Goal: Participate in discussion: Engage in conversation with other users on a specific topic

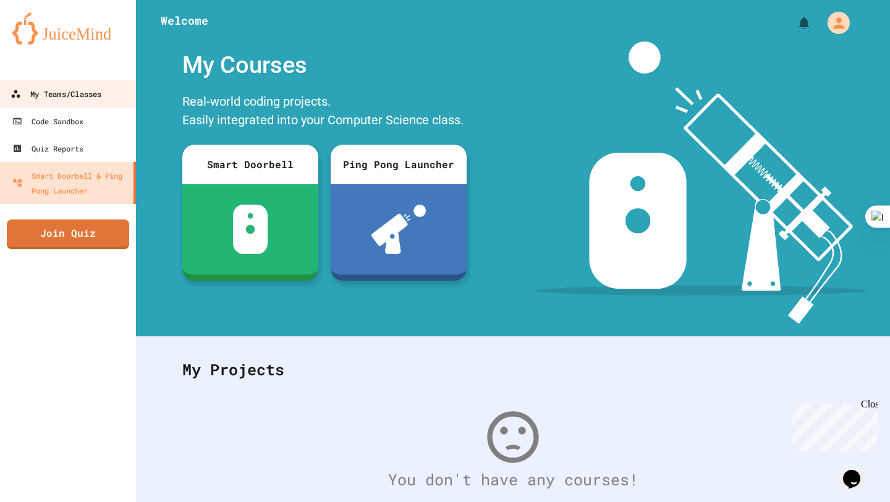
click at [74, 101] on link "My Teams/Classes" at bounding box center [68, 94] width 140 height 28
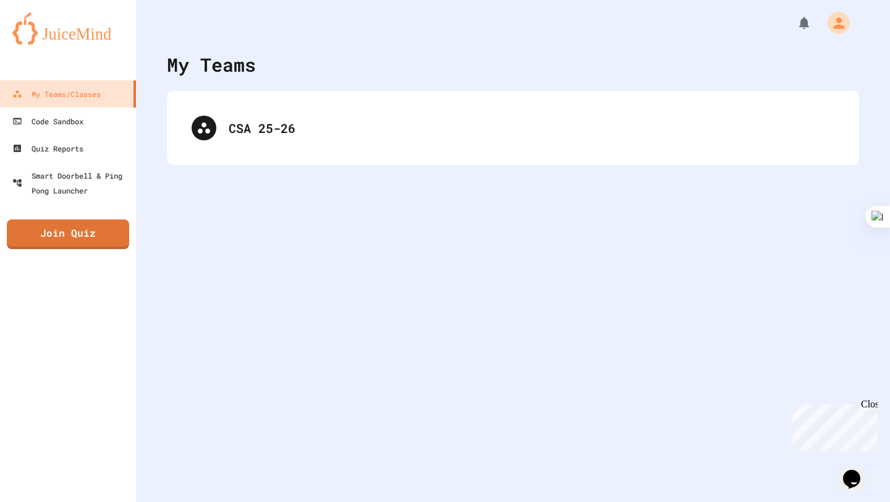
click at [76, 253] on div "My Teams/Classes Code Sandbox Quiz Reports Smart Doorbell & Ping Pong Launcher …" at bounding box center [68, 251] width 136 height 502
click at [59, 234] on link "Join Quiz" at bounding box center [67, 232] width 109 height 31
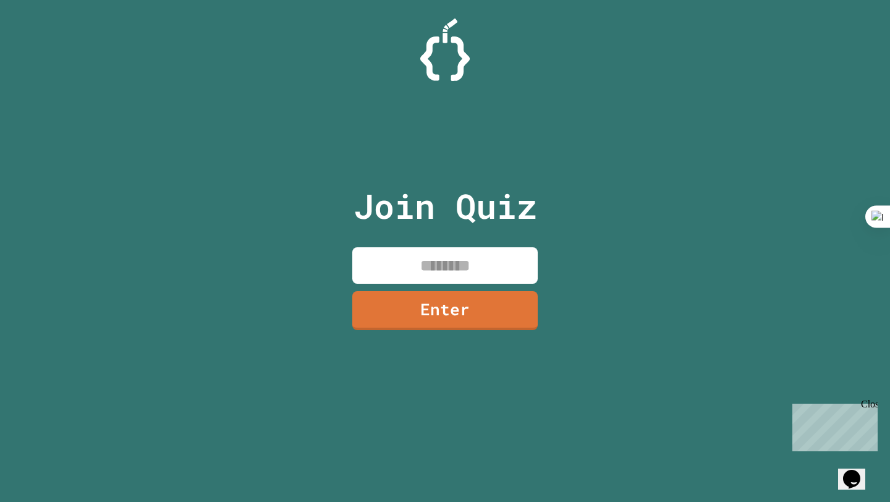
click at [470, 257] on input at bounding box center [444, 265] width 185 height 36
type input "********"
click at [461, 306] on link "Enter" at bounding box center [445, 309] width 188 height 41
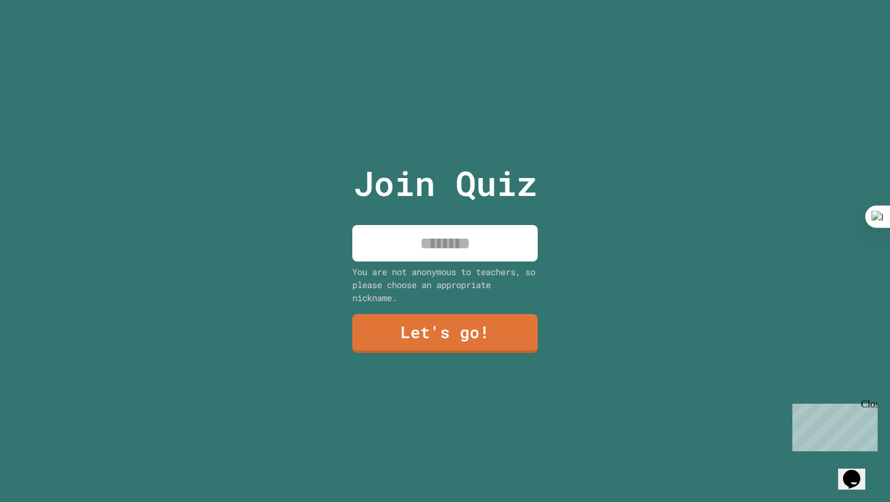
click at [455, 252] on input at bounding box center [444, 243] width 185 height 36
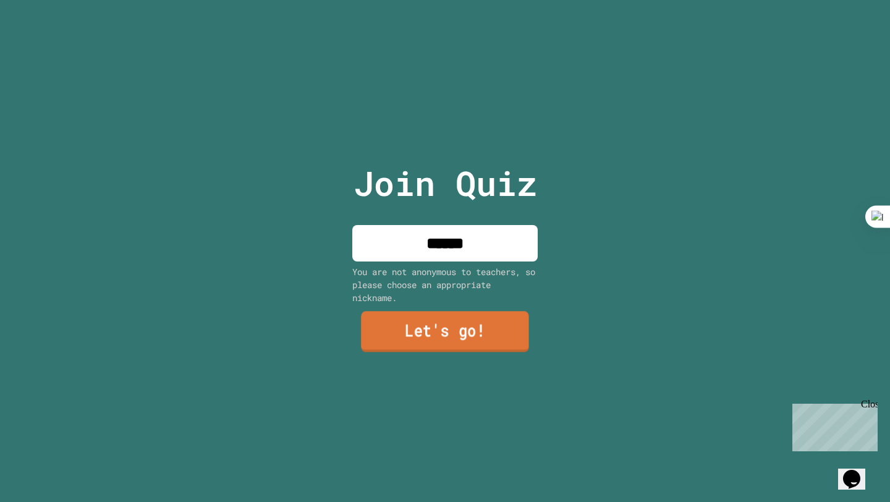
type input "******"
click at [446, 336] on link "Let's go!" at bounding box center [445, 331] width 168 height 41
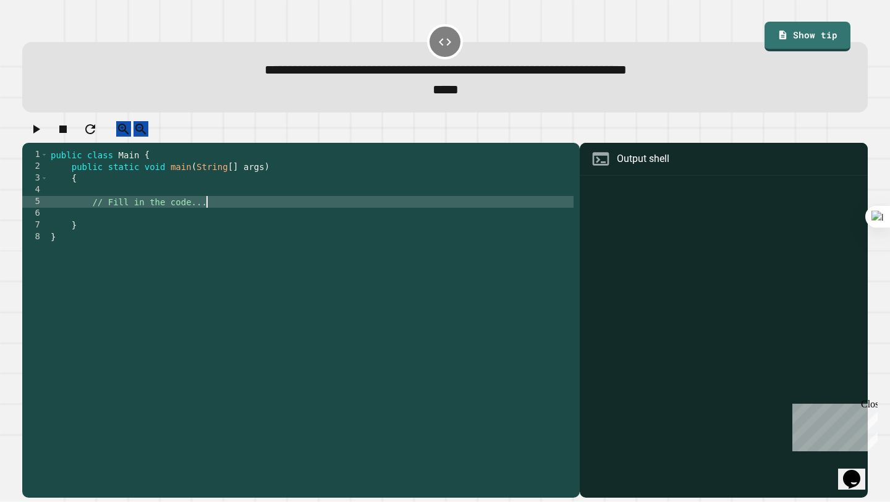
click at [227, 214] on div "public class Main { public static void main ( String [ ] args ) { // Fill in th…" at bounding box center [310, 319] width 525 height 341
click at [220, 226] on div "public class Main { public static void main ( String [ ] args ) { // Fill in th…" at bounding box center [310, 319] width 525 height 341
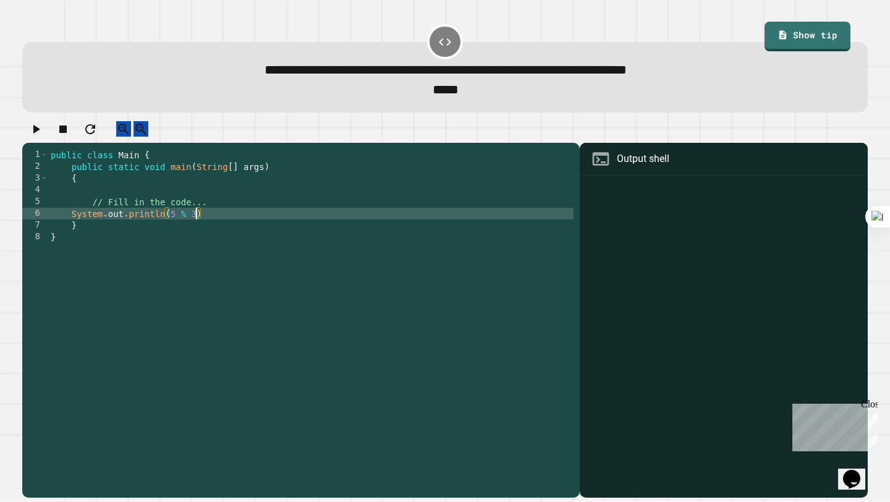
scroll to position [0, 9]
click at [43, 133] on icon "button" at bounding box center [35, 129] width 15 height 15
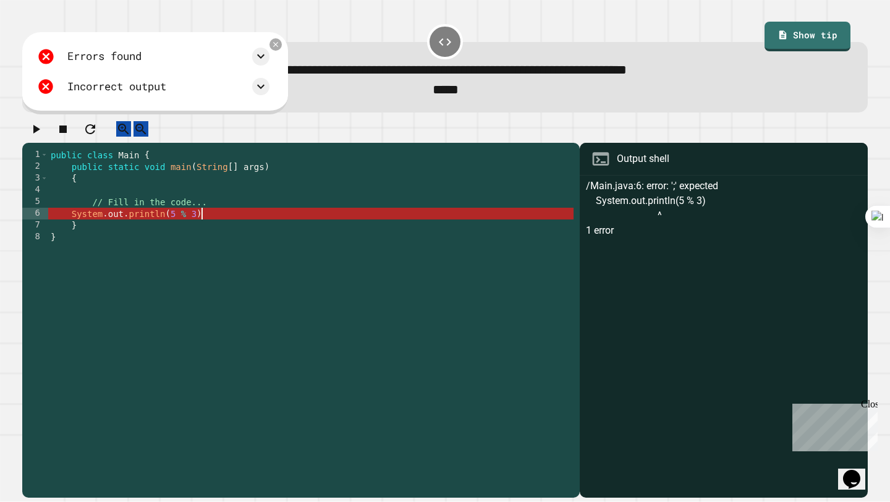
click at [395, 231] on div "public class Main { public static void main ( String [ ] args ) { // Fill in th…" at bounding box center [310, 319] width 525 height 341
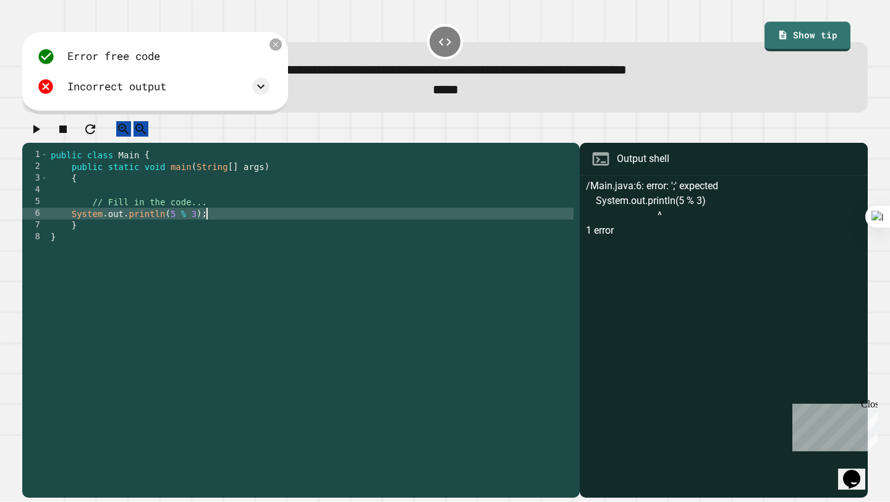
scroll to position [0, 11]
type textarea "**********"
click at [39, 137] on icon "button" at bounding box center [35, 129] width 15 height 15
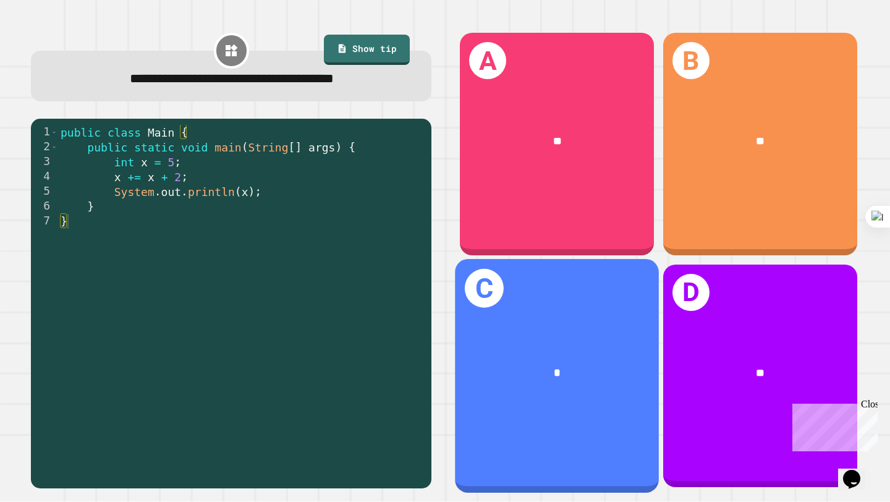
click at [611, 349] on div "*" at bounding box center [557, 372] width 204 height 62
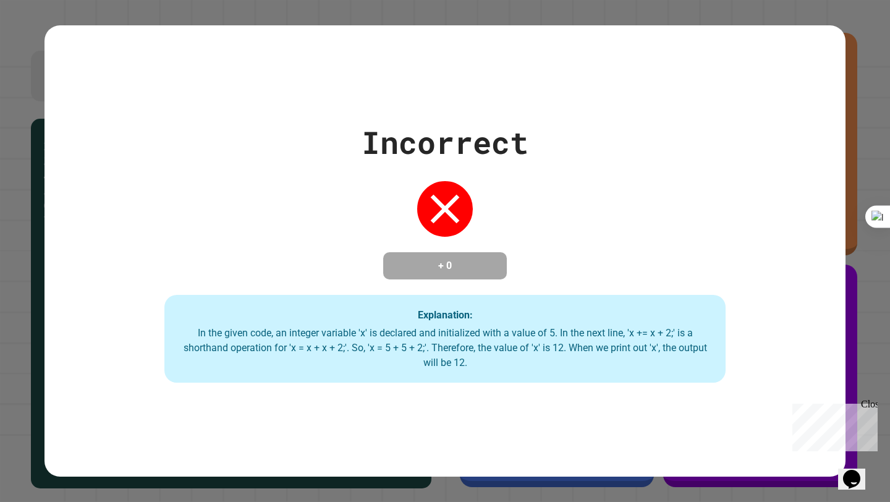
click at [880, 297] on div "Incorrect + 0 Explanation: In the given code, an integer variable 'x' is declar…" at bounding box center [445, 251] width 890 height 502
click at [870, 402] on div "Close" at bounding box center [868, 406] width 15 height 15
click at [525, 160] on div "Incorrect + 0 Explanation: In the given code, an integer variable 'x' is declar…" at bounding box center [444, 250] width 801 height 263
click at [450, 18] on div "Incorrect + 0 Explanation: In the given code, an integer variable 'x' is declar…" at bounding box center [445, 251] width 890 height 502
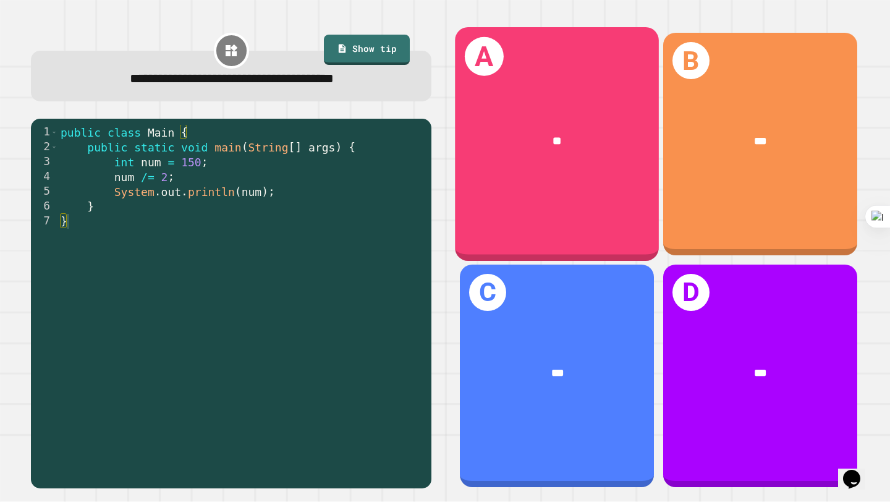
click at [617, 179] on div "A **" at bounding box center [557, 144] width 204 height 234
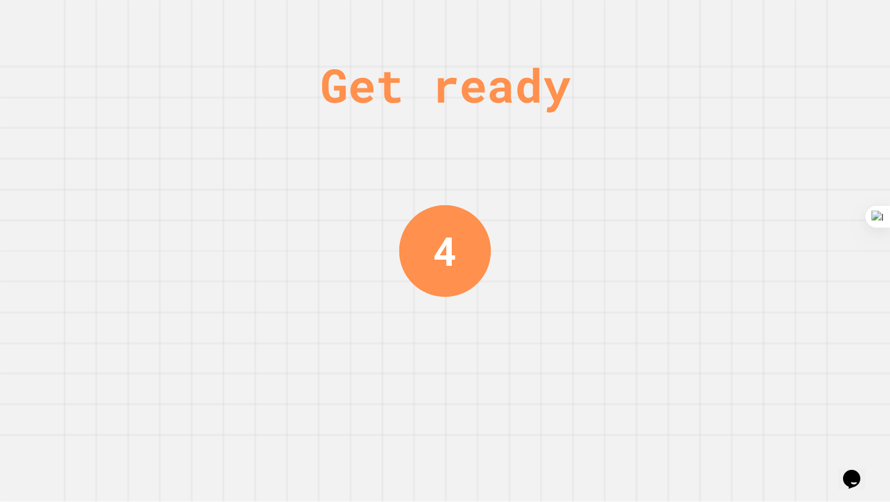
scroll to position [0, 0]
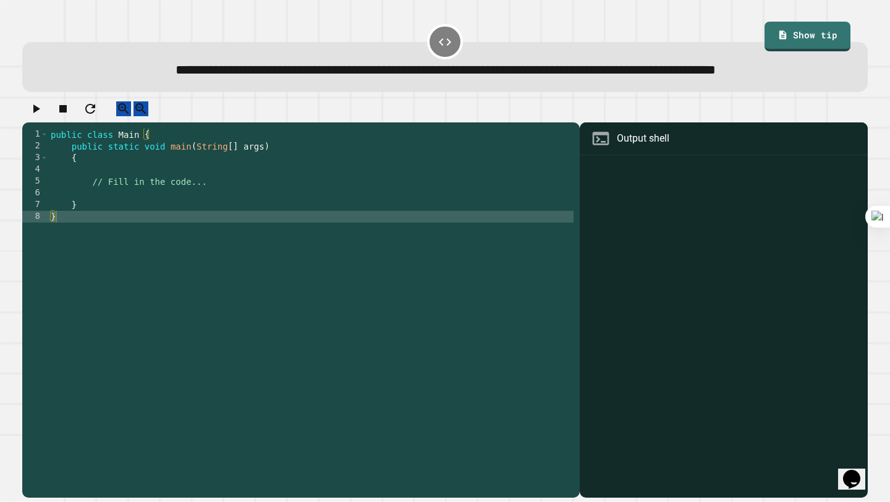
click at [253, 224] on div "public class Main { public static void main ( String [ ] args ) { // Fill in th…" at bounding box center [310, 299] width 525 height 341
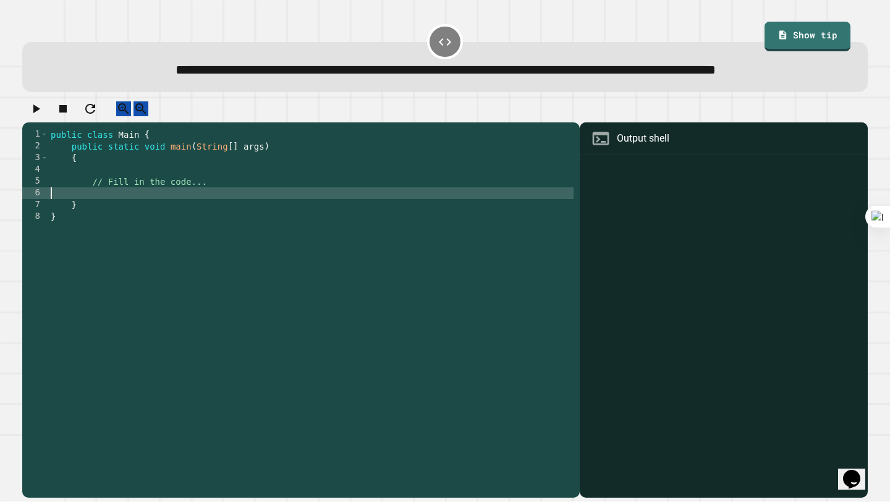
click at [242, 214] on div "public class Main { public static void main ( String [ ] args ) { // Fill in th…" at bounding box center [310, 299] width 525 height 341
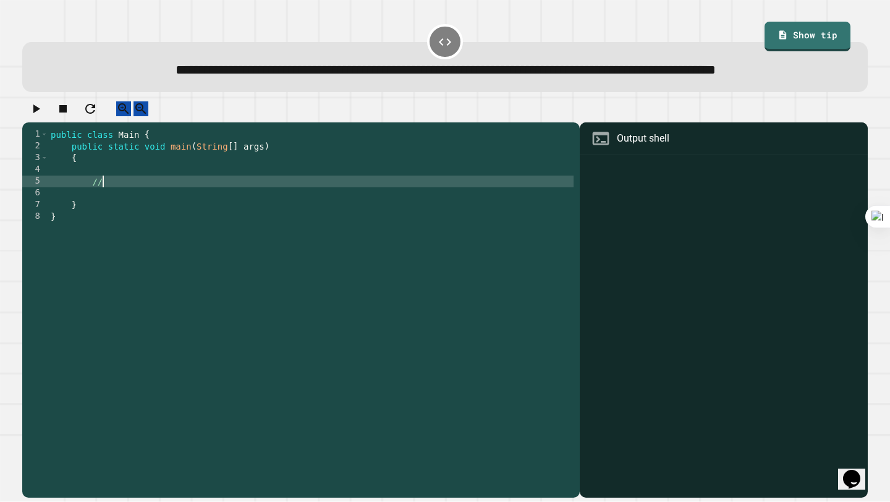
type textarea "*"
type textarea "**********"
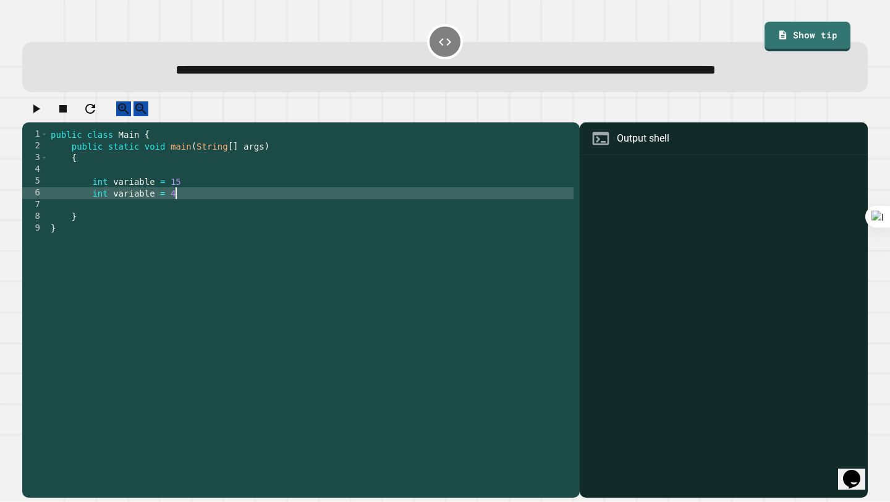
scroll to position [0, 8]
type textarea "**********"
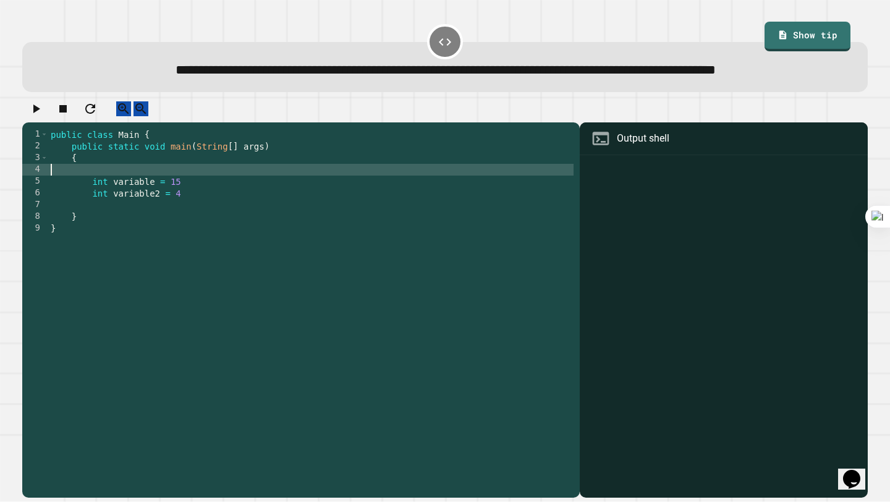
click at [217, 206] on div "public class Main { public static void main ( String [ ] args ) { int variable …" at bounding box center [310, 299] width 525 height 341
click at [217, 213] on div "public class Main { public static void main ( String [ ] args ) { int variable …" at bounding box center [310, 299] width 525 height 341
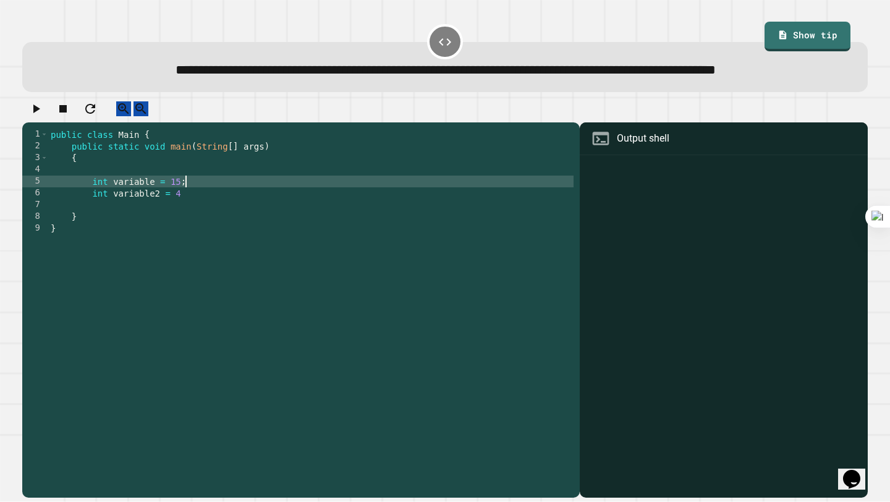
click at [217, 228] on div "public class Main { public static void main ( String [ ] args ) { int variable …" at bounding box center [310, 299] width 525 height 341
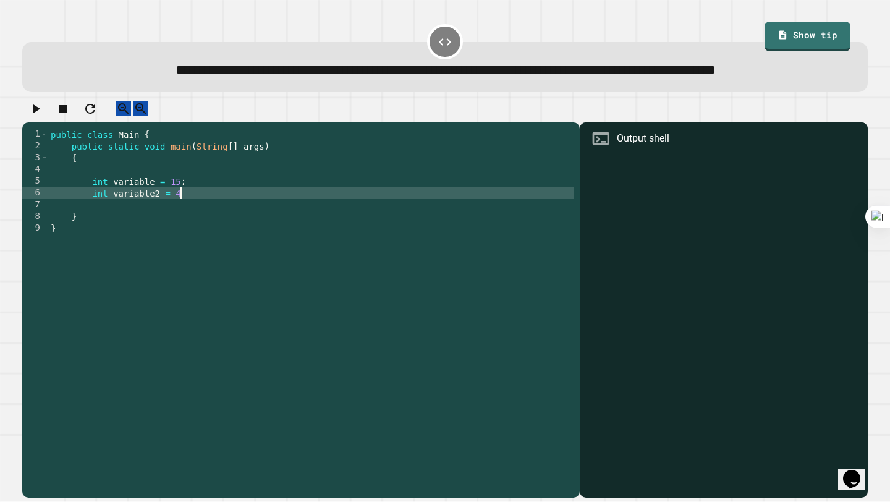
type textarea "**********"
click at [216, 235] on div "public class Main { public static void main ( String [ ] args ) { int variable …" at bounding box center [310, 299] width 525 height 341
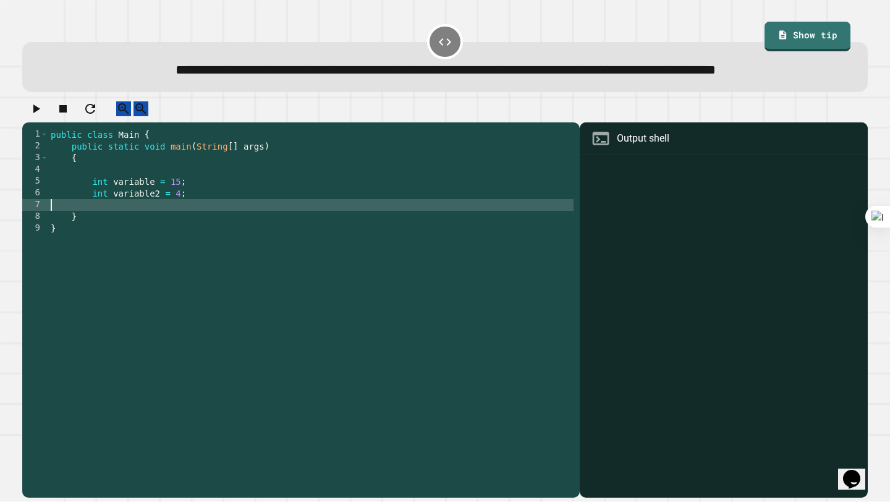
scroll to position [0, 0]
type textarea "*"
click at [33, 116] on icon "button" at bounding box center [35, 108] width 15 height 15
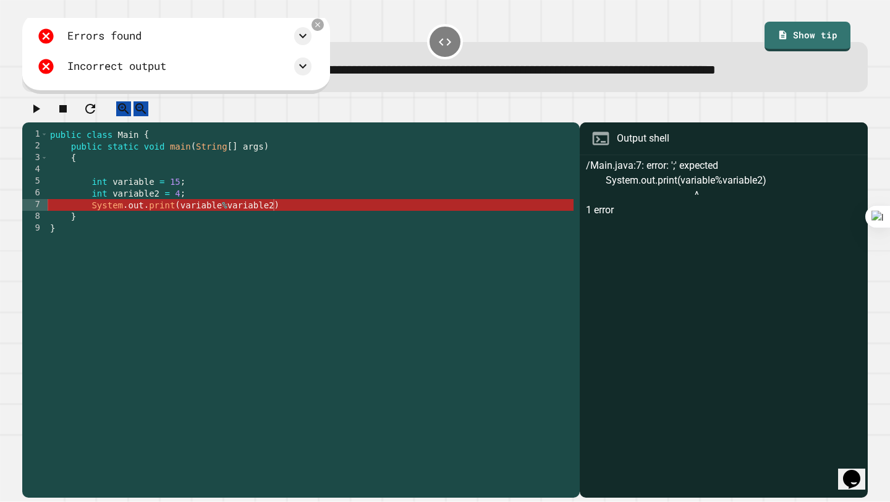
click at [309, 240] on div "public class Main { public static void main ( String [ ] args ) { int variable …" at bounding box center [311, 299] width 526 height 341
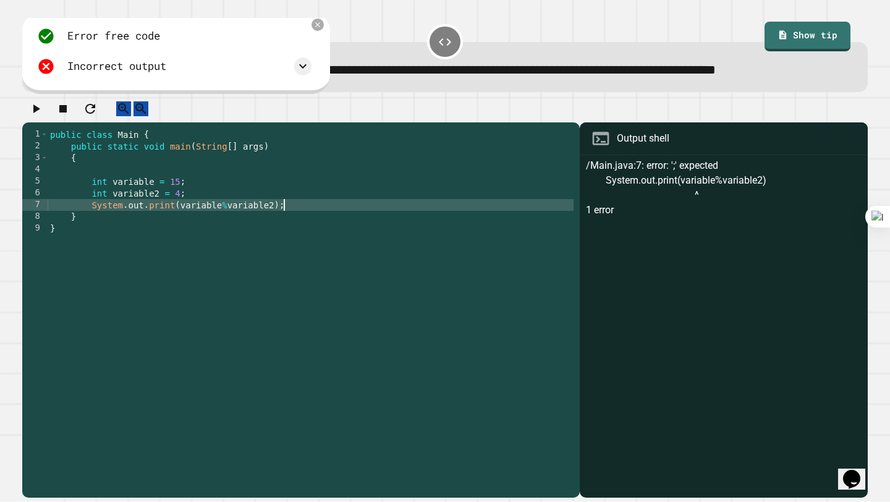
type textarea "**********"
click at [43, 117] on button "button" at bounding box center [35, 108] width 15 height 15
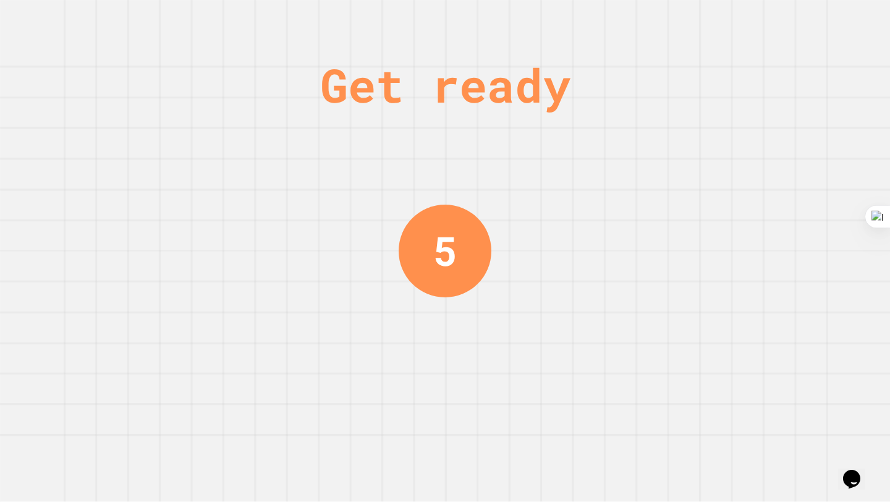
scroll to position [0, 0]
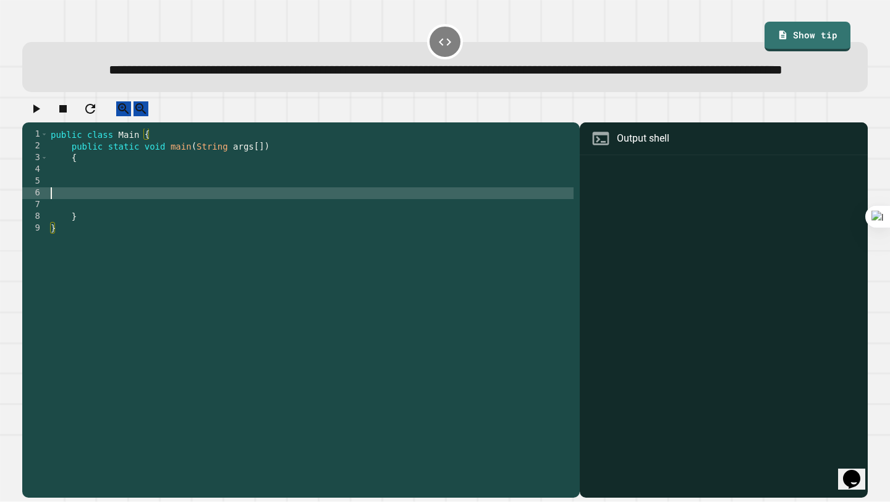
click at [360, 231] on div "public class Main { public static void main ( String args [ ]) { } }" at bounding box center [310, 299] width 525 height 341
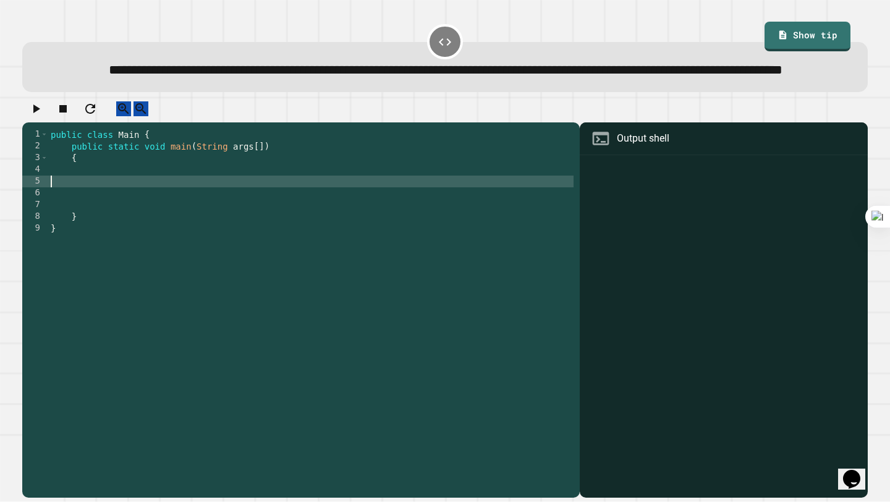
click at [355, 210] on div "public class Main { public static void main ( String args [ ]) { } }" at bounding box center [310, 299] width 525 height 341
type textarea "*"
type textarea "**********"
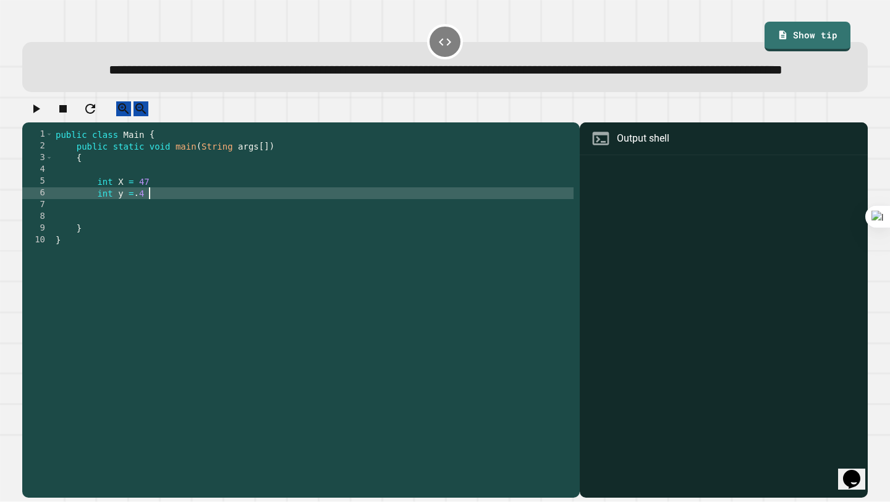
type textarea "**********"
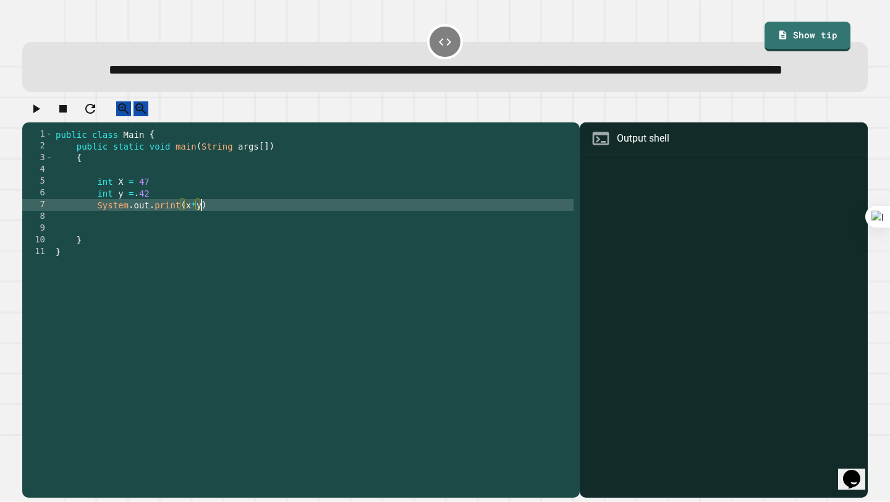
scroll to position [0, 10]
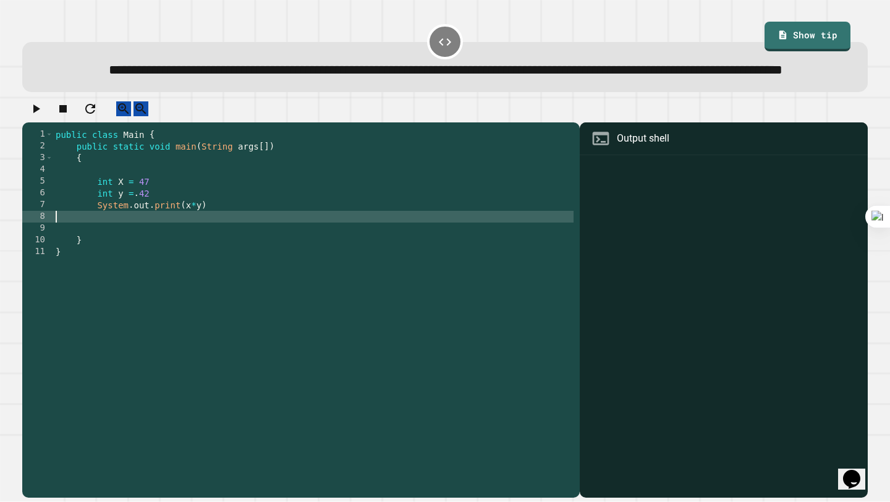
click at [227, 245] on div "public class Main { public static void main ( String args [ ]) { int X = 47 int…" at bounding box center [313, 299] width 520 height 341
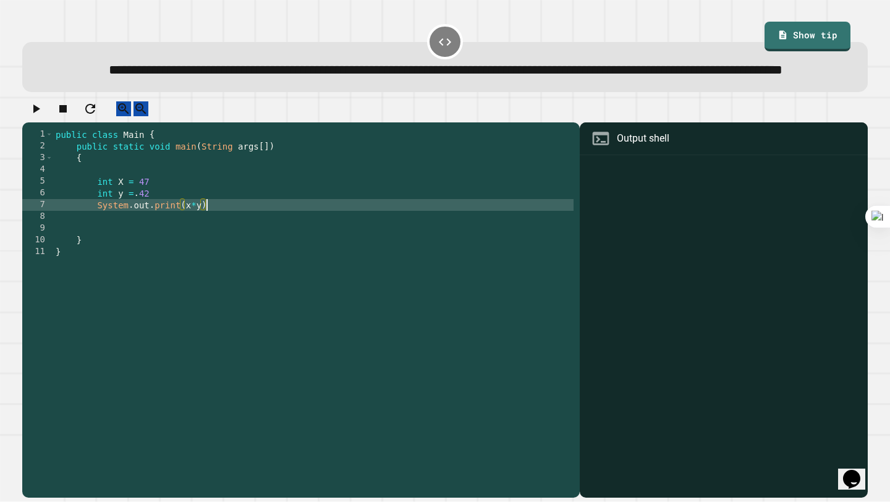
click at [213, 237] on div "public class Main { public static void main ( String args [ ]) { int X = 47 int…" at bounding box center [313, 299] width 520 height 341
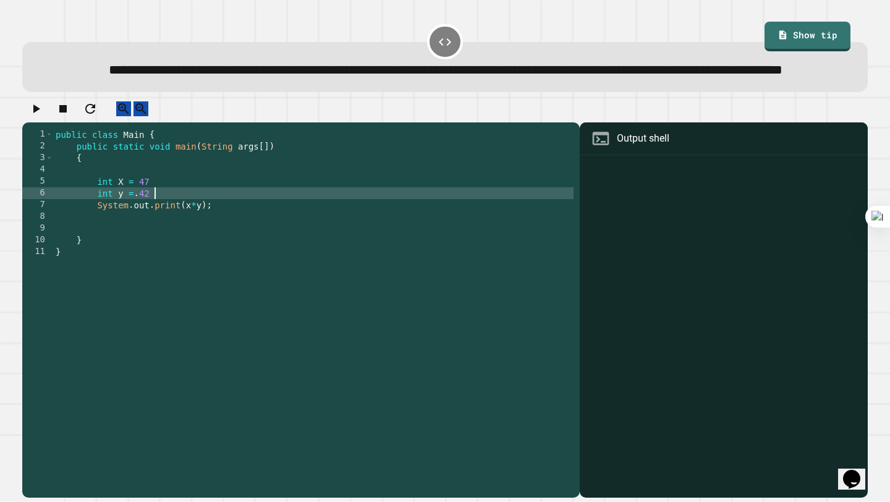
click at [188, 221] on div "public class Main { public static void main ( String args [ ]) { int X = 47 int…" at bounding box center [313, 299] width 520 height 341
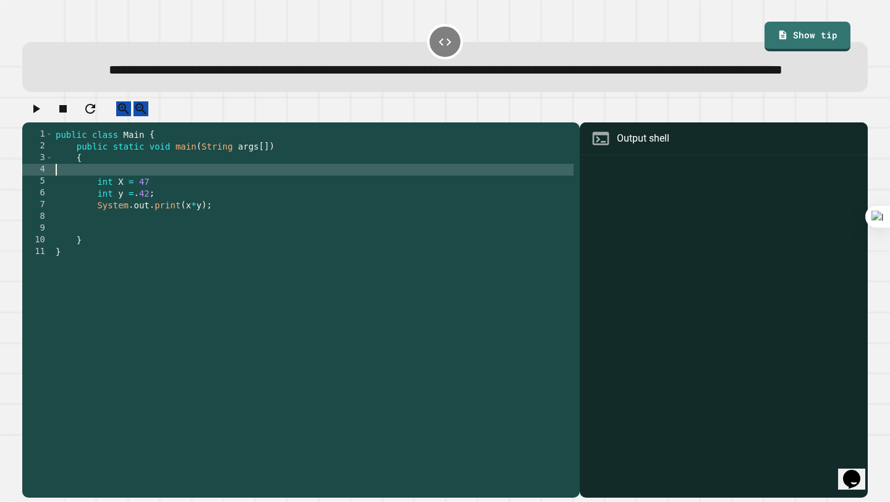
click at [187, 206] on div "public class Main { public static void main ( String args [ ]) { int X = 47 int…" at bounding box center [313, 299] width 520 height 341
click at [185, 219] on div "public class Main { public static void main ( String args [ ]) { int X = 47 int…" at bounding box center [313, 299] width 520 height 341
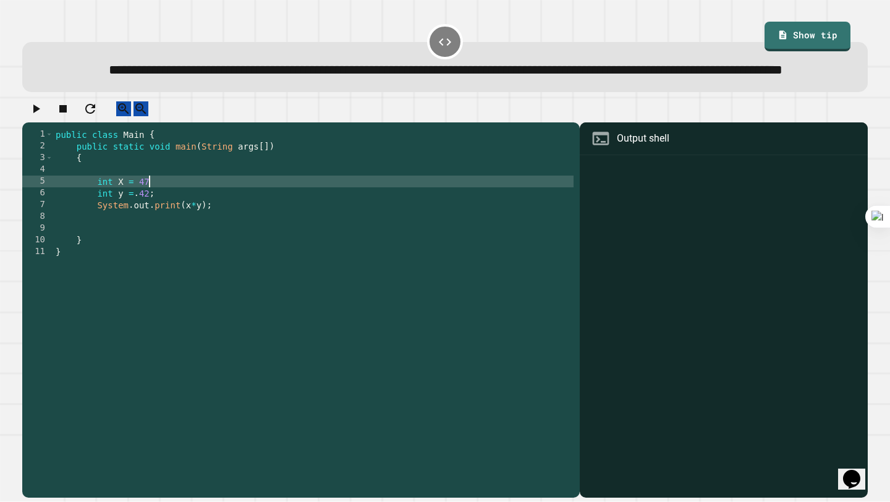
scroll to position [0, 6]
click at [35, 116] on icon "button" at bounding box center [35, 108] width 15 height 15
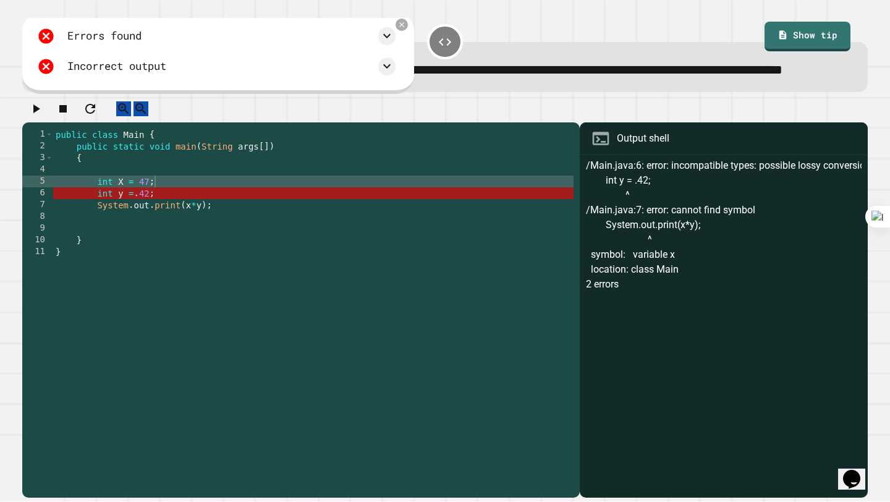
click at [145, 227] on div "public class Main { public static void main ( String args [ ]) { int X = 47 ; i…" at bounding box center [313, 299] width 520 height 341
click at [111, 226] on div "public class Main { public static void main ( String args [ ]) { int X = 47 ; i…" at bounding box center [313, 299] width 520 height 341
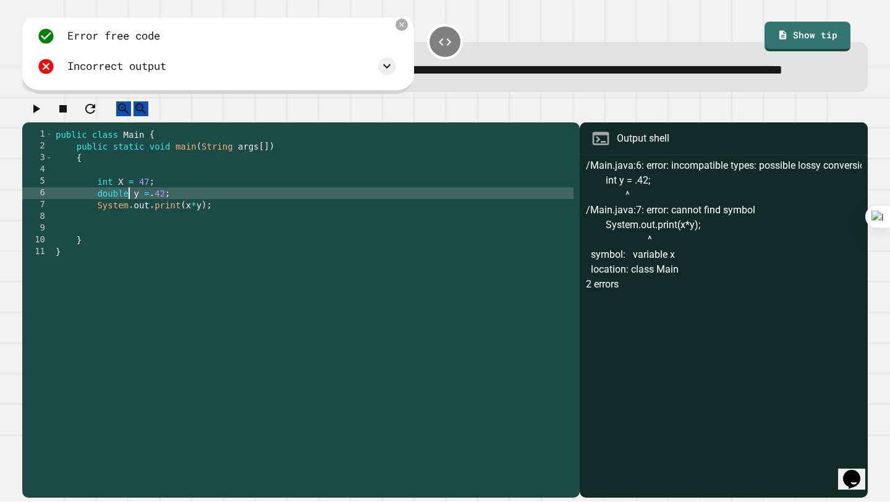
scroll to position [0, 5]
click at [36, 116] on icon "button" at bounding box center [35, 108] width 15 height 15
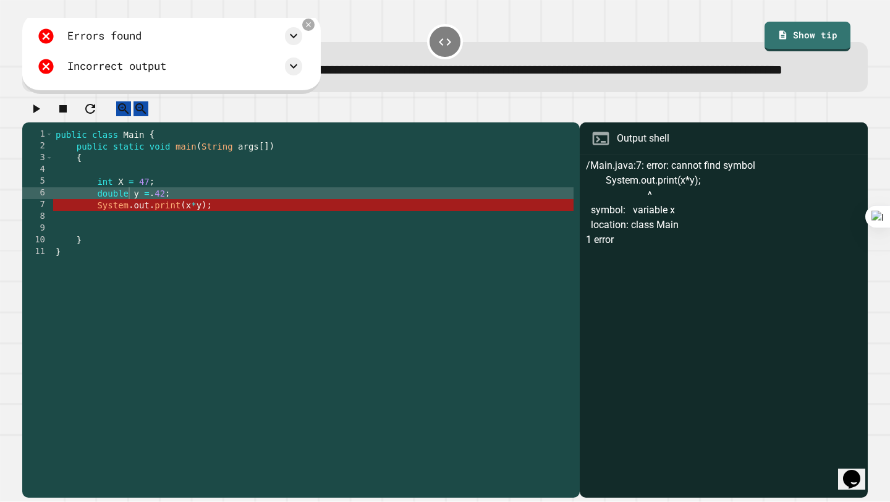
click at [124, 216] on div "public class Main { public static void main ( String args [ ]) { int X = 47 ; d…" at bounding box center [313, 299] width 520 height 341
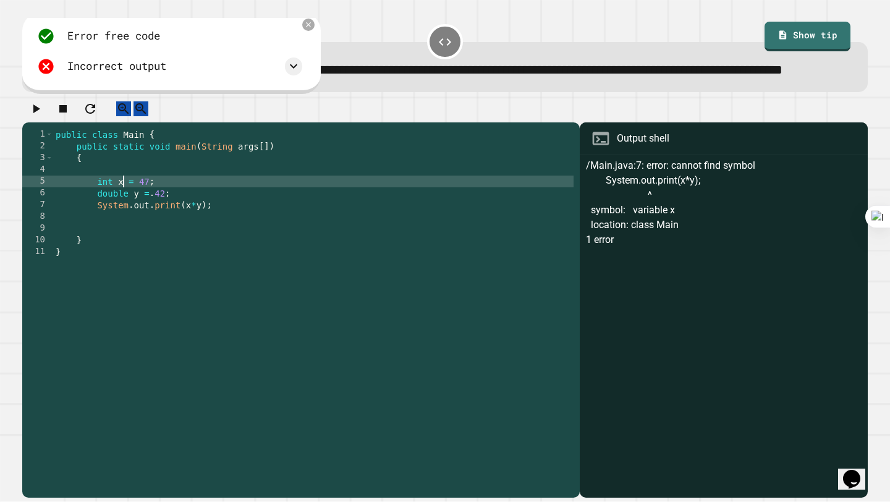
click at [38, 116] on icon "button" at bounding box center [35, 108] width 15 height 15
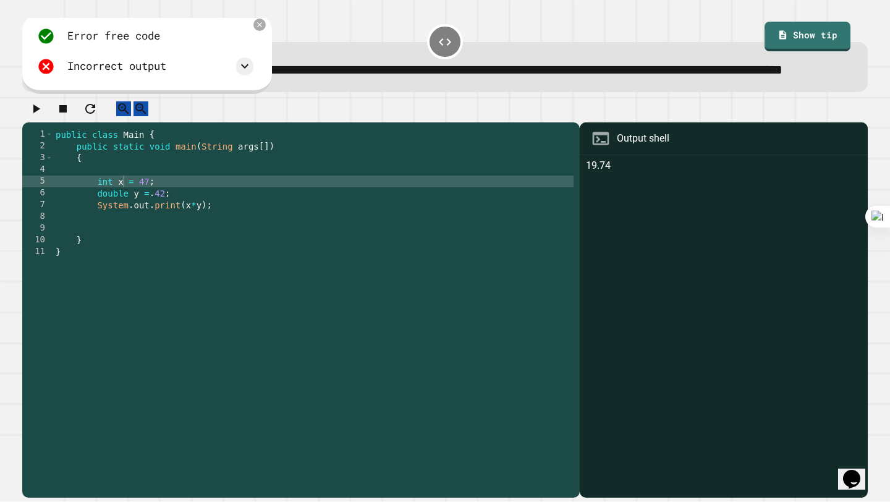
click at [195, 240] on div "public class Main { public static void main ( String args [ ]) { int x = 47 ; d…" at bounding box center [313, 299] width 520 height 341
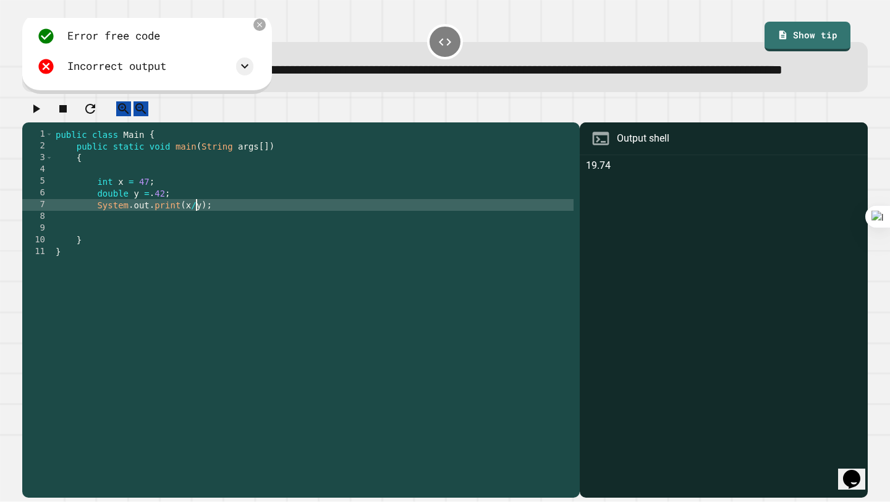
scroll to position [0, 9]
click at [55, 123] on div at bounding box center [444, 112] width 845 height 22
click at [40, 113] on icon "button" at bounding box center [36, 108] width 7 height 9
click at [194, 239] on div "public class Main { public static void main ( String args [ ]) { int x = 47 ; d…" at bounding box center [313, 299] width 520 height 341
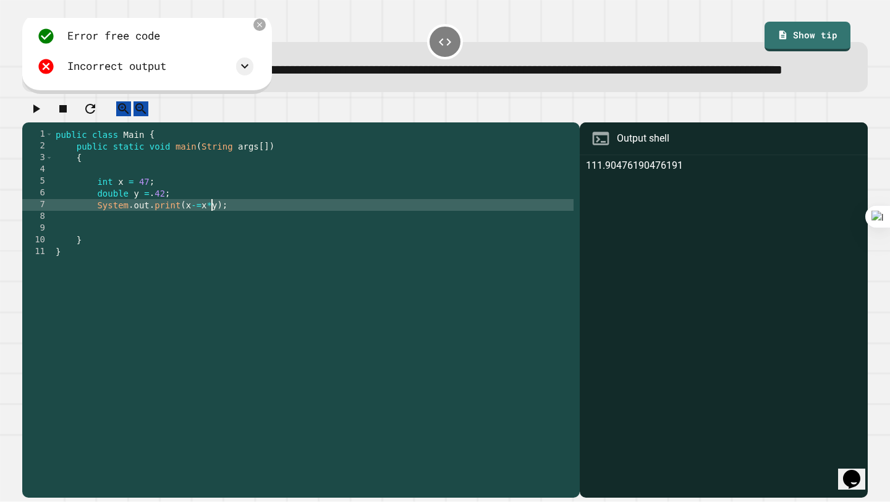
click at [40, 113] on icon "button" at bounding box center [36, 108] width 7 height 9
click at [198, 239] on div "public class Main { public static void main ( String args [ ]) { int x = 47 ; d…" at bounding box center [313, 299] width 520 height 341
type textarea "**********"
click at [43, 116] on icon "button" at bounding box center [35, 108] width 15 height 15
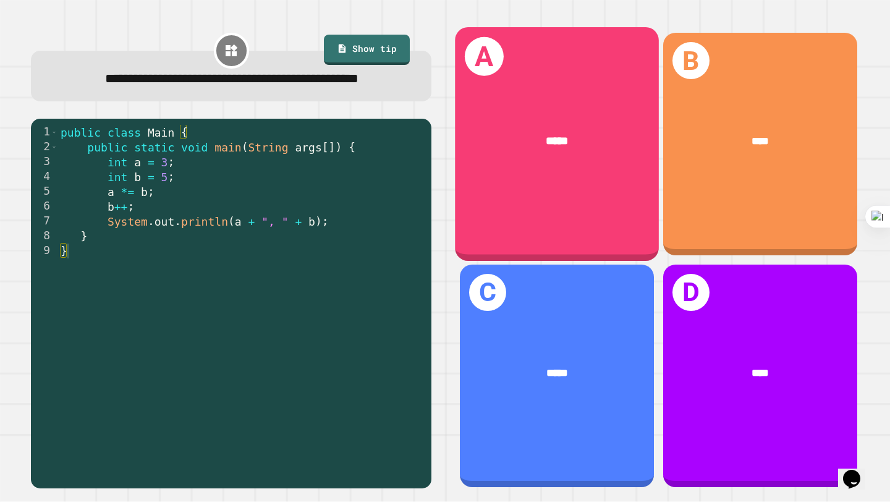
click at [531, 188] on div "A *****" at bounding box center [557, 144] width 204 height 234
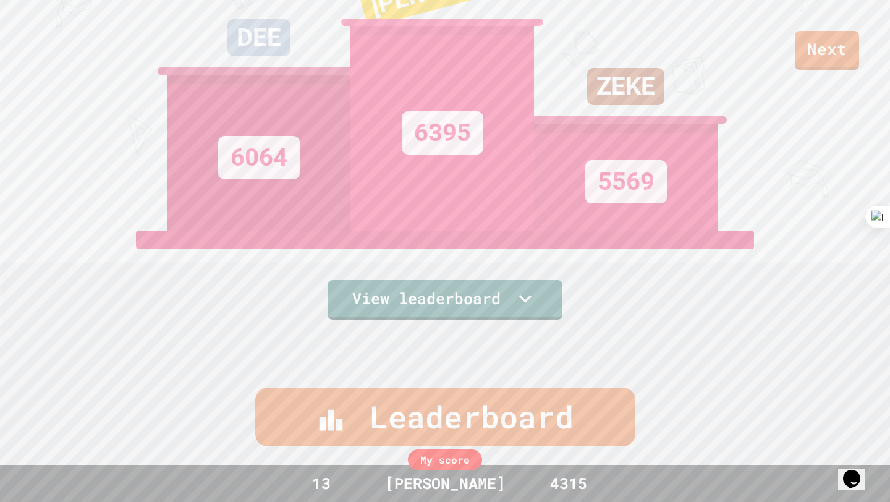
scroll to position [308, 0]
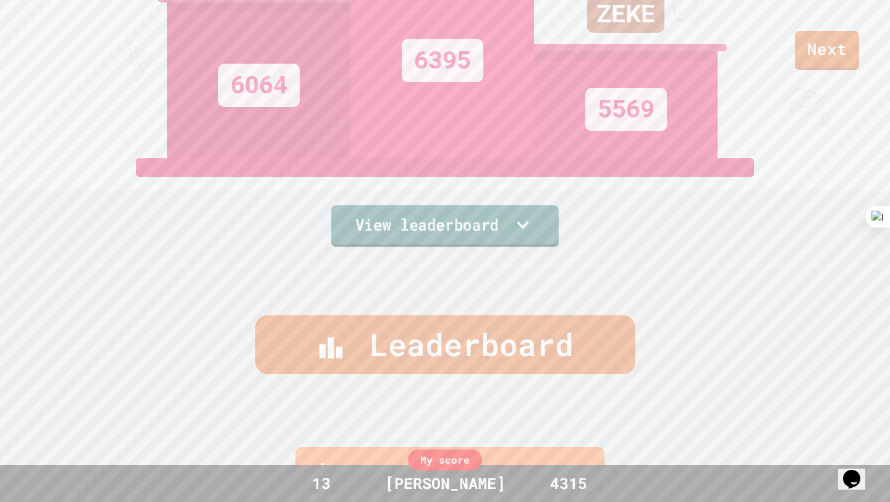
click at [501, 240] on link "View leaderboard" at bounding box center [444, 225] width 227 height 41
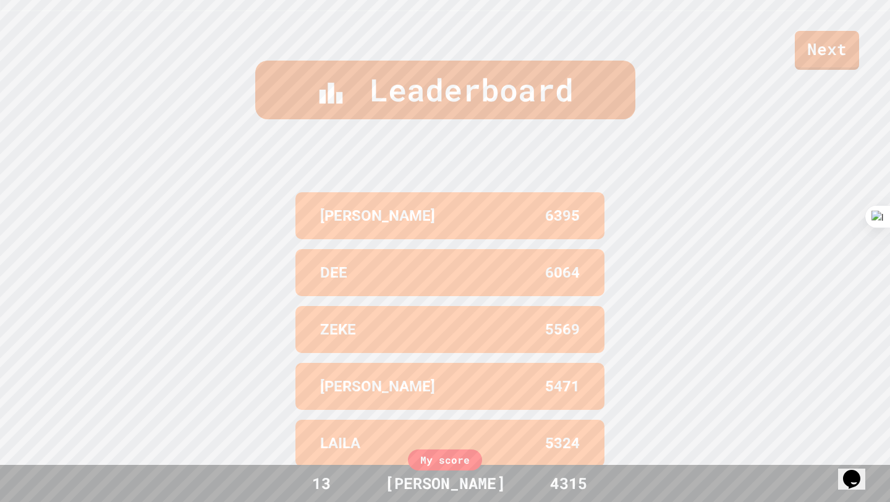
scroll to position [510, 0]
